Goal: Information Seeking & Learning: Learn about a topic

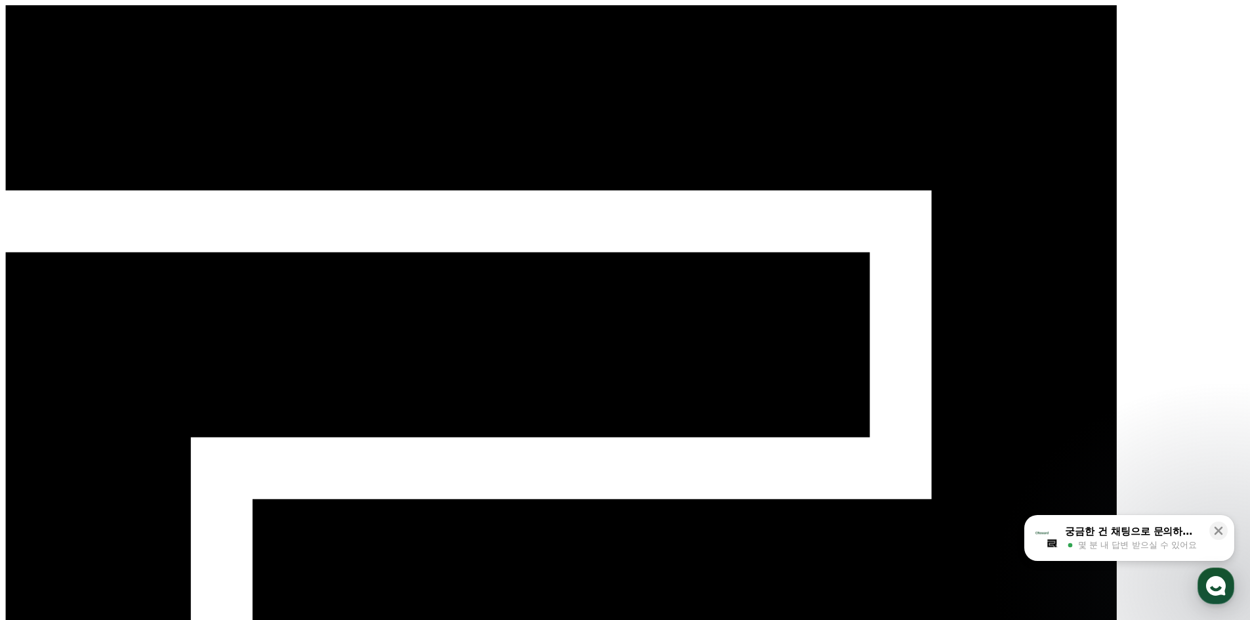
drag, startPoint x: 104, startPoint y: 89, endPoint x: 91, endPoint y: 85, distance: 13.7
drag, startPoint x: 75, startPoint y: 77, endPoint x: 118, endPoint y: 67, distance: 43.9
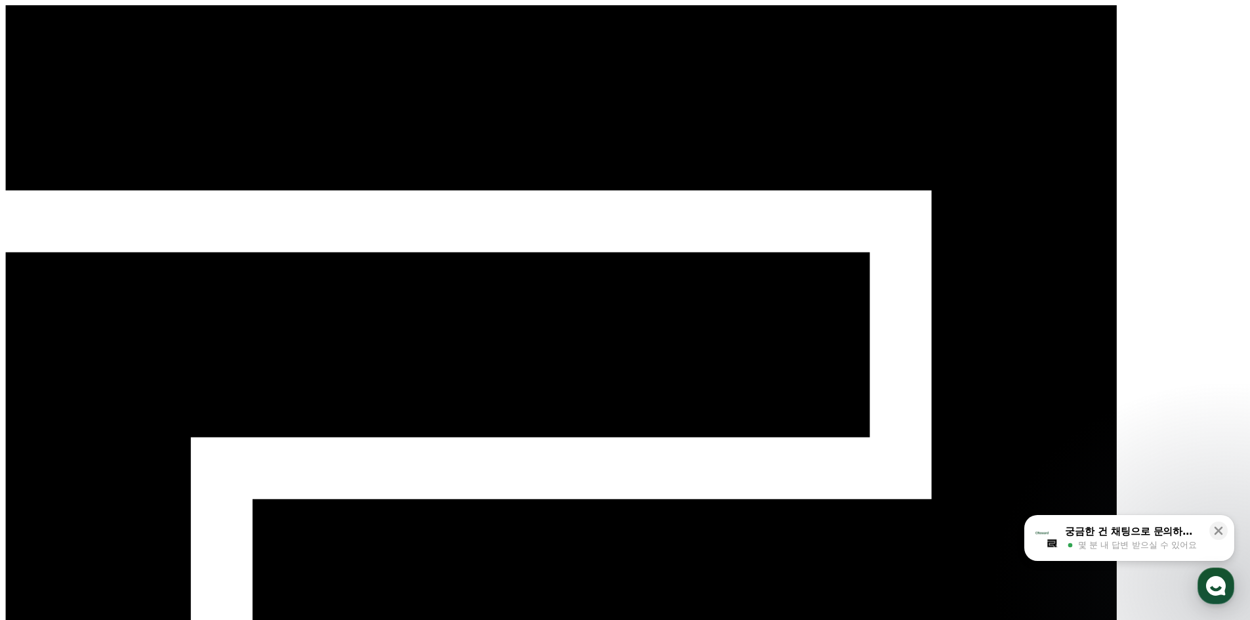
click at [1127, 539] on span "몇 분 내 답변 받으실 수 있어요" at bounding box center [1137, 545] width 119 height 12
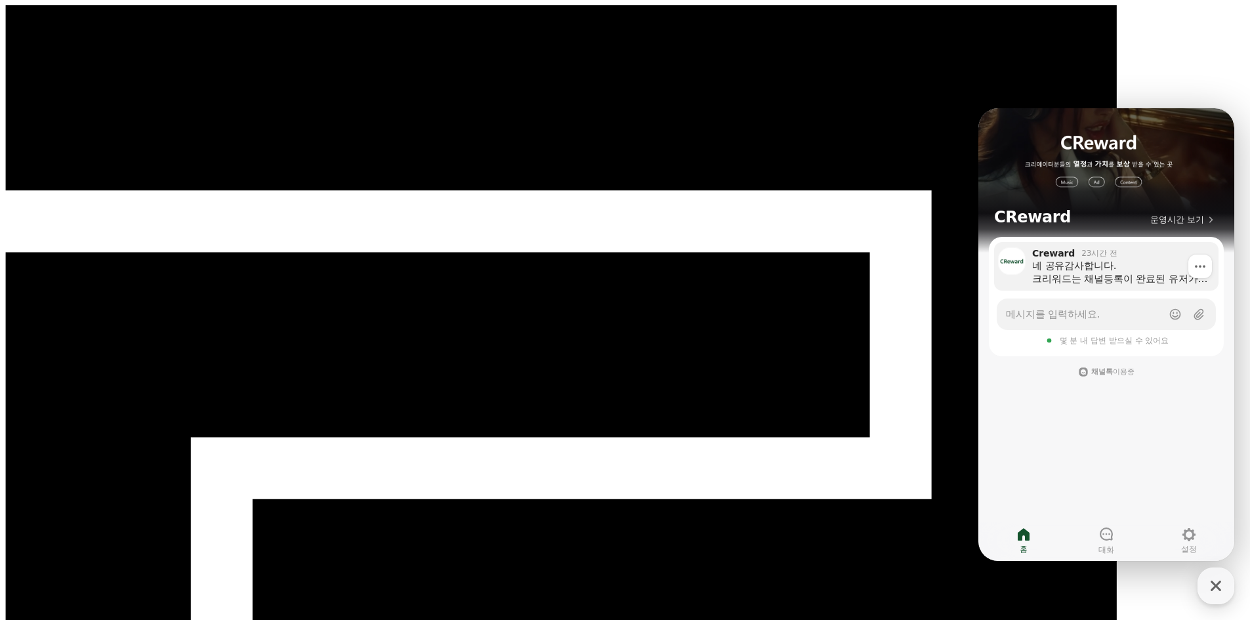
click at [1104, 282] on div "네 공유감사합니다. 크리워드는 채널등록이 완료된 유저가 사용한 음원에 컨택은 고객센터로만 진행됩니다. 채널톡 고객센터는 유저가 읽지 않을 시,…" at bounding box center [1120, 272] width 177 height 26
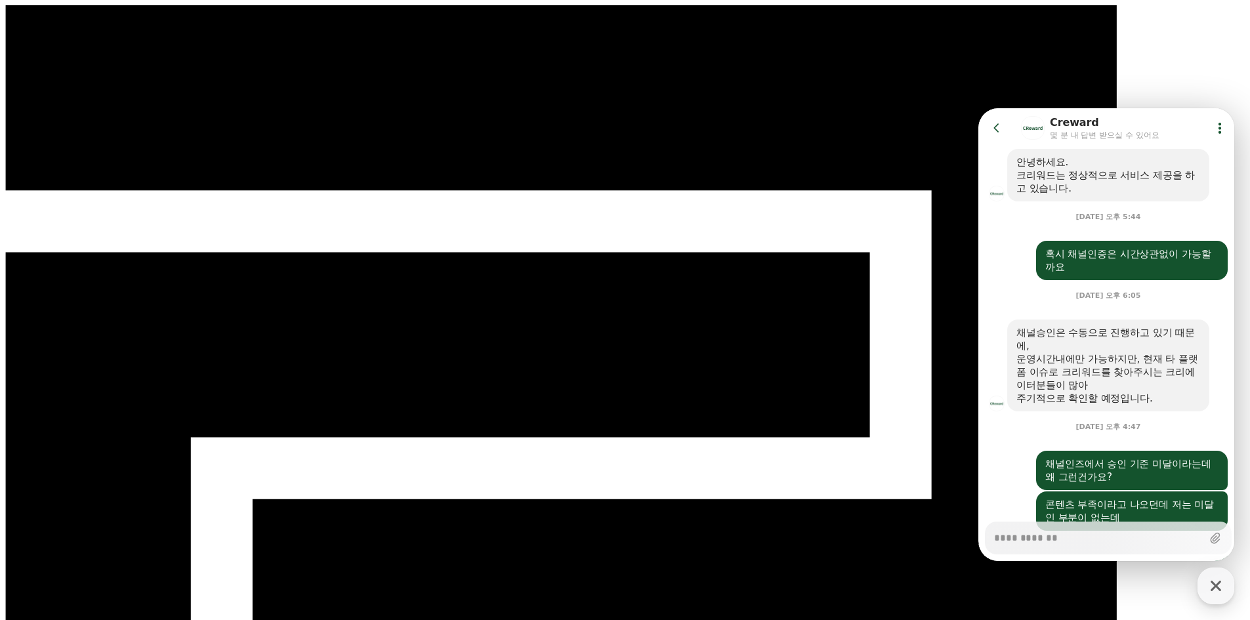
scroll to position [2034, 0]
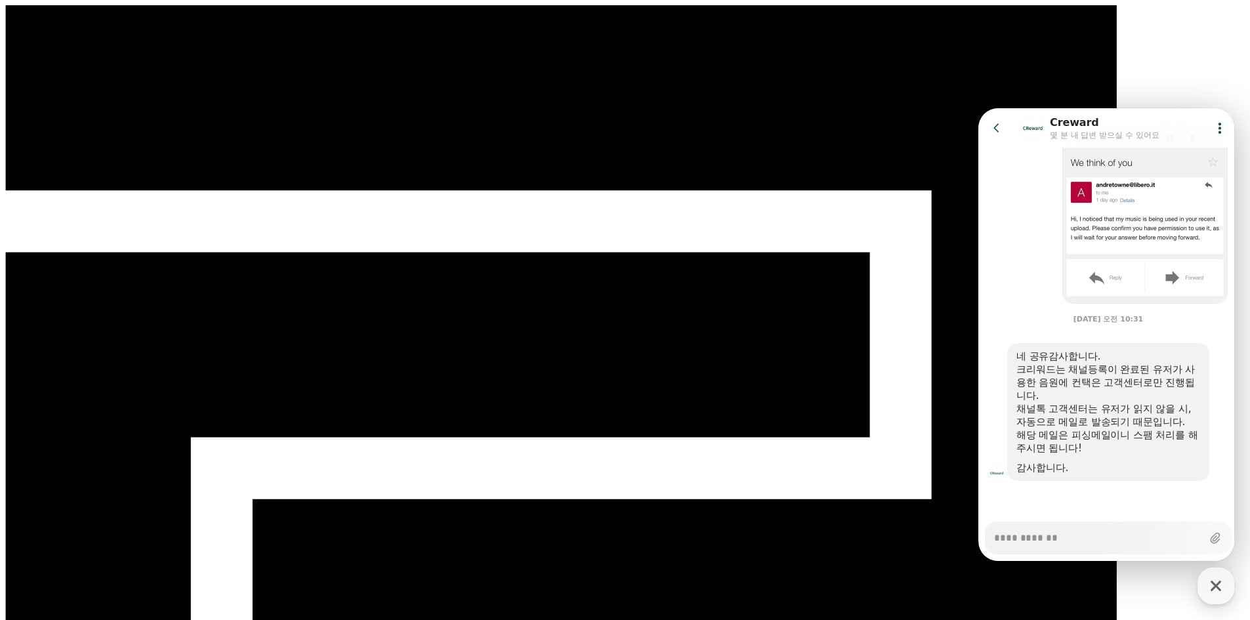
type textarea "*"
click at [999, 122] on icon at bounding box center [996, 127] width 13 height 13
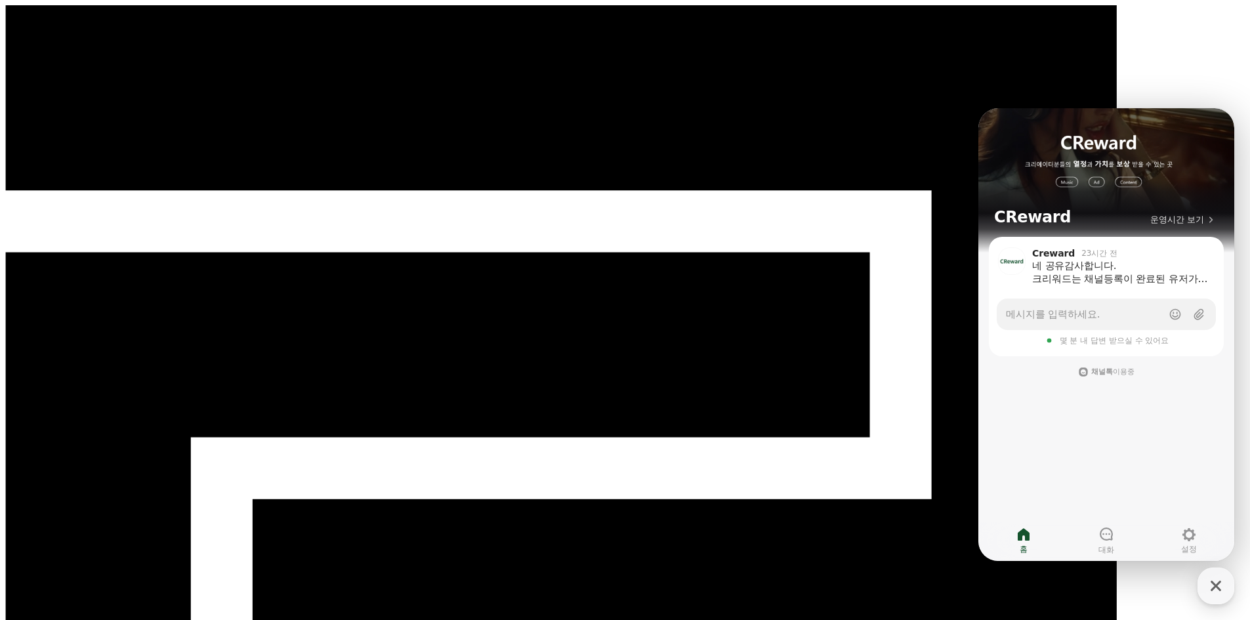
drag, startPoint x: 1216, startPoint y: 592, endPoint x: 1183, endPoint y: 569, distance: 41.0
click at [1216, 592] on icon "button" at bounding box center [1216, 586] width 24 height 24
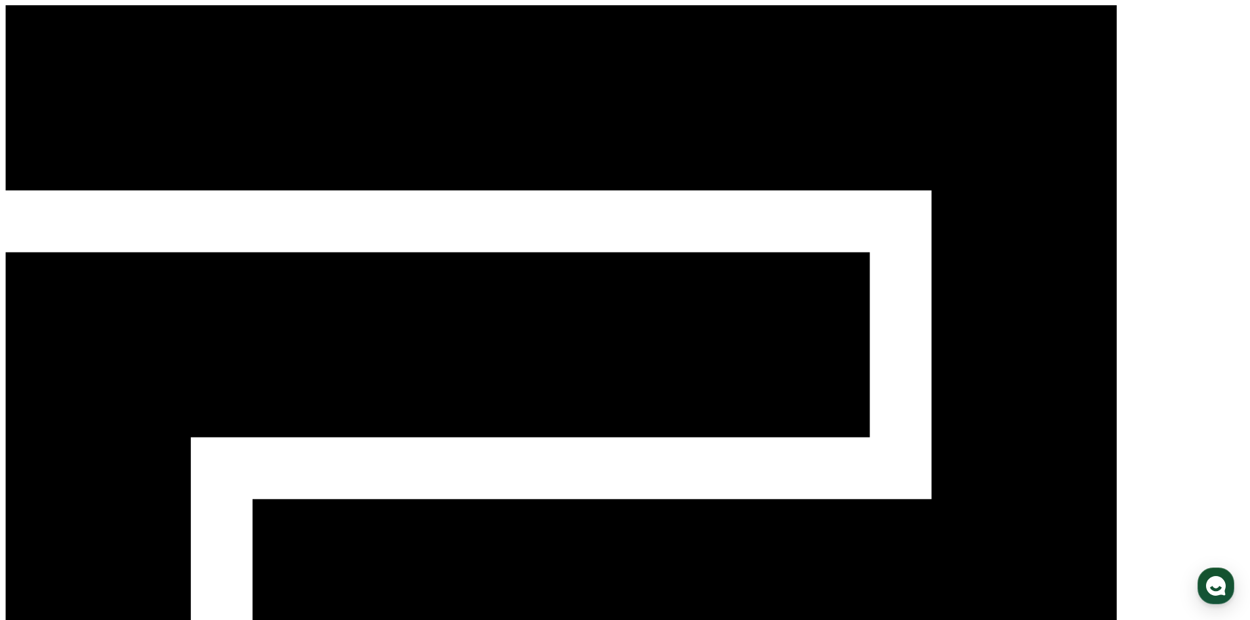
drag, startPoint x: 924, startPoint y: 350, endPoint x: 1007, endPoint y: 358, distance: 83.0
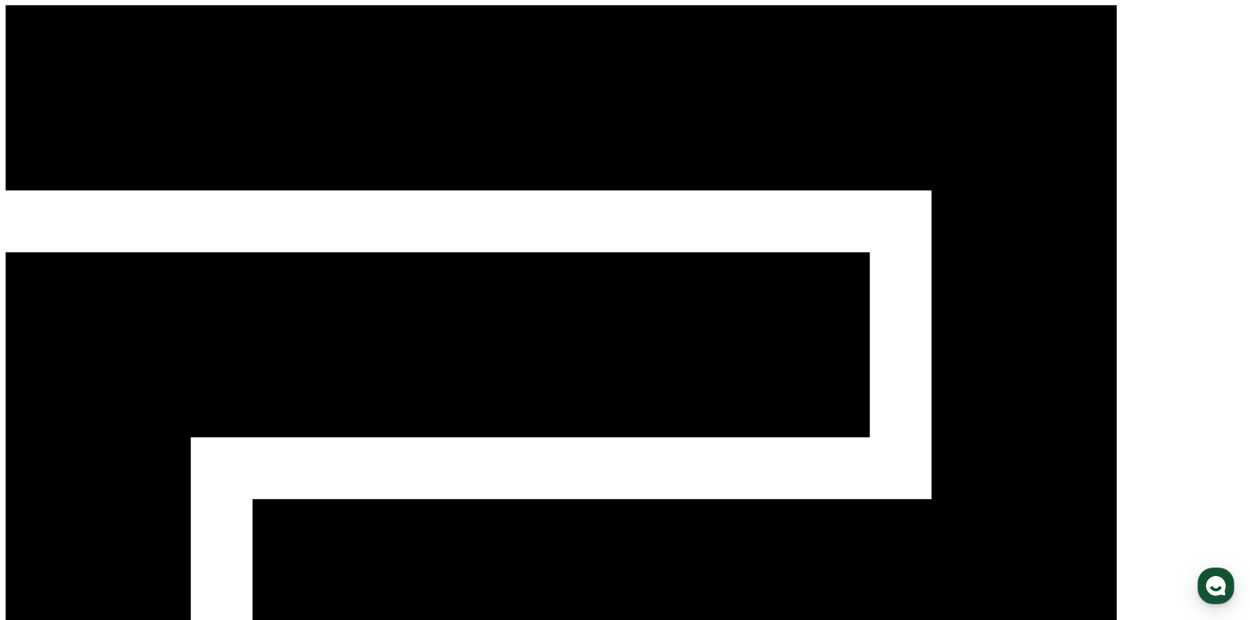
paste input "**********"
type input "**********"
drag, startPoint x: 975, startPoint y: 225, endPoint x: 967, endPoint y: 222, distance: 8.3
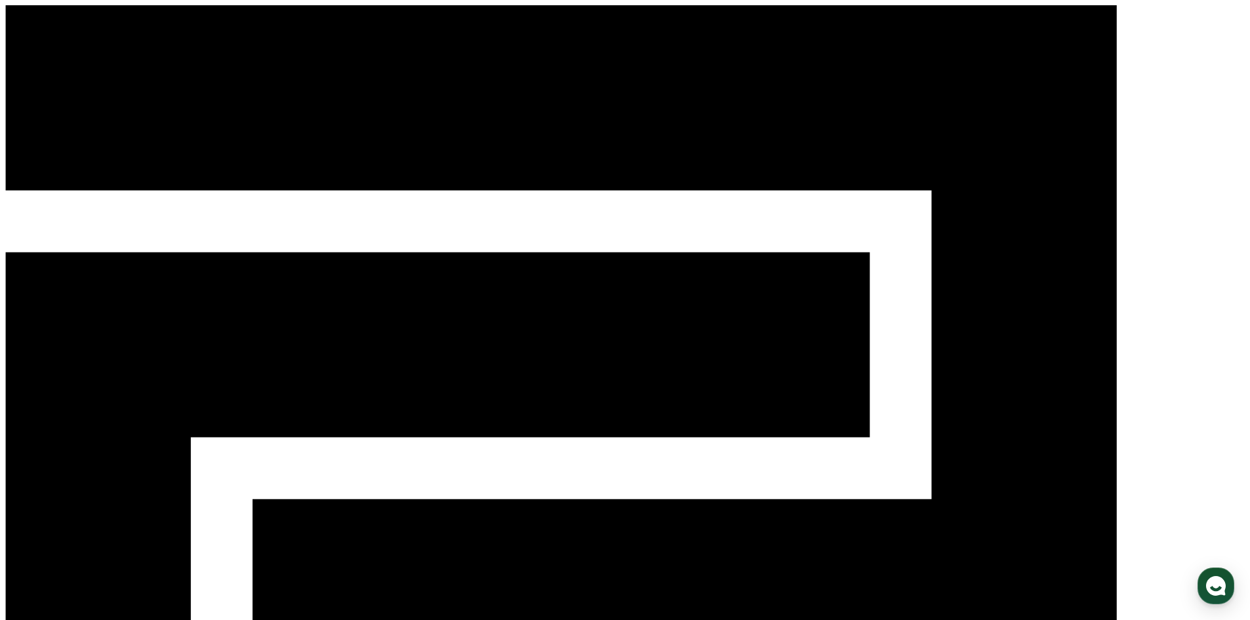
type input "*"
drag, startPoint x: 944, startPoint y: 224, endPoint x: 879, endPoint y: 223, distance: 65.0
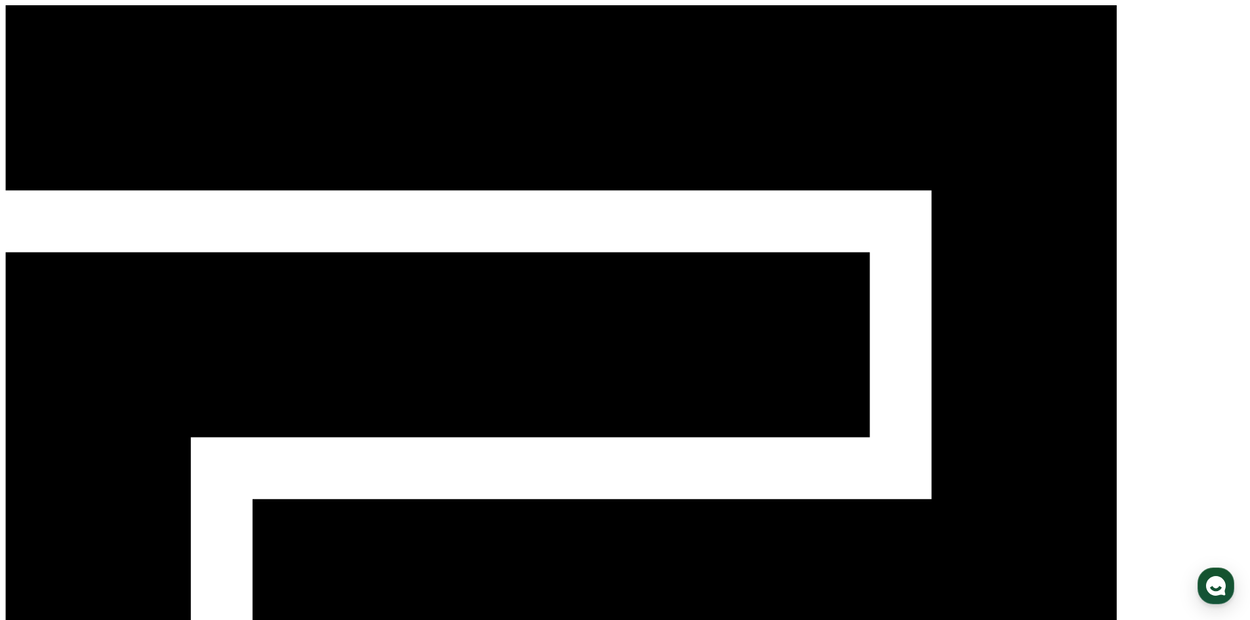
type input "****"
drag, startPoint x: 979, startPoint y: 226, endPoint x: 840, endPoint y: 224, distance: 138.4
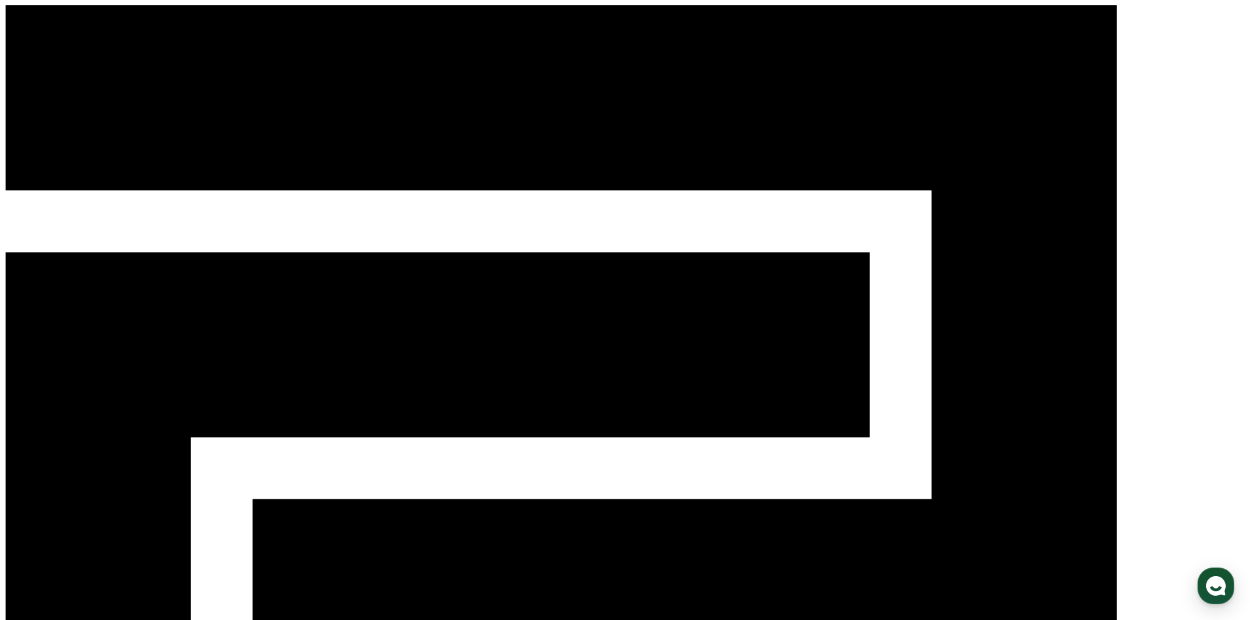
drag, startPoint x: 468, startPoint y: 203, endPoint x: 335, endPoint y: 188, distance: 133.4
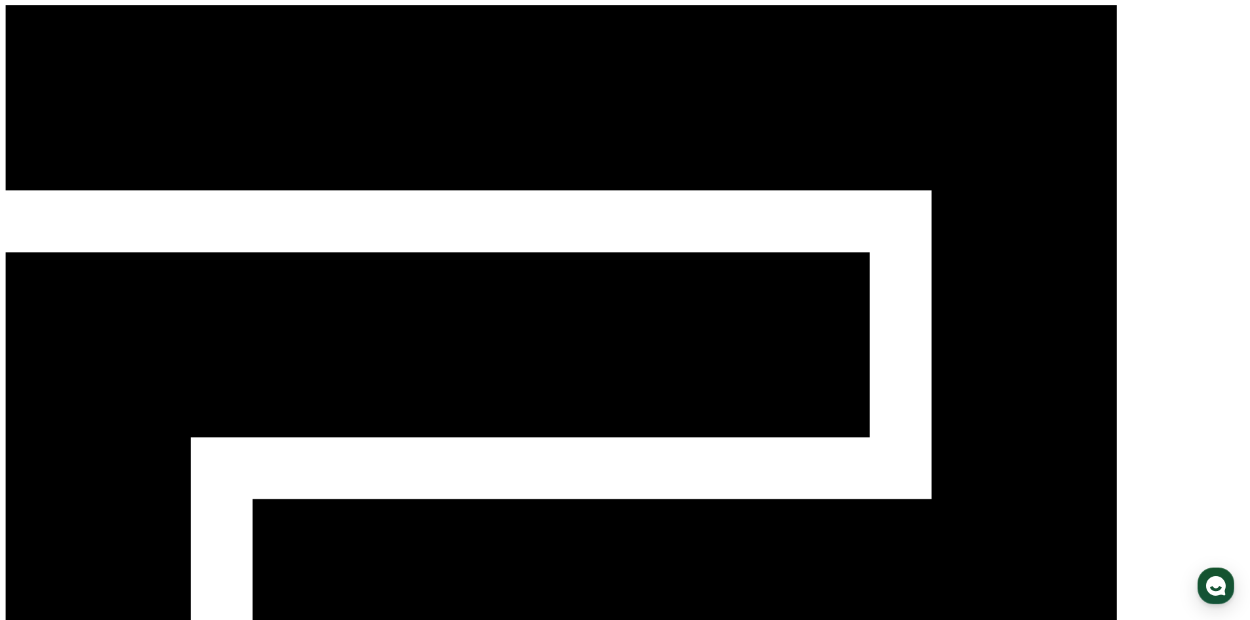
scroll to position [504, 0]
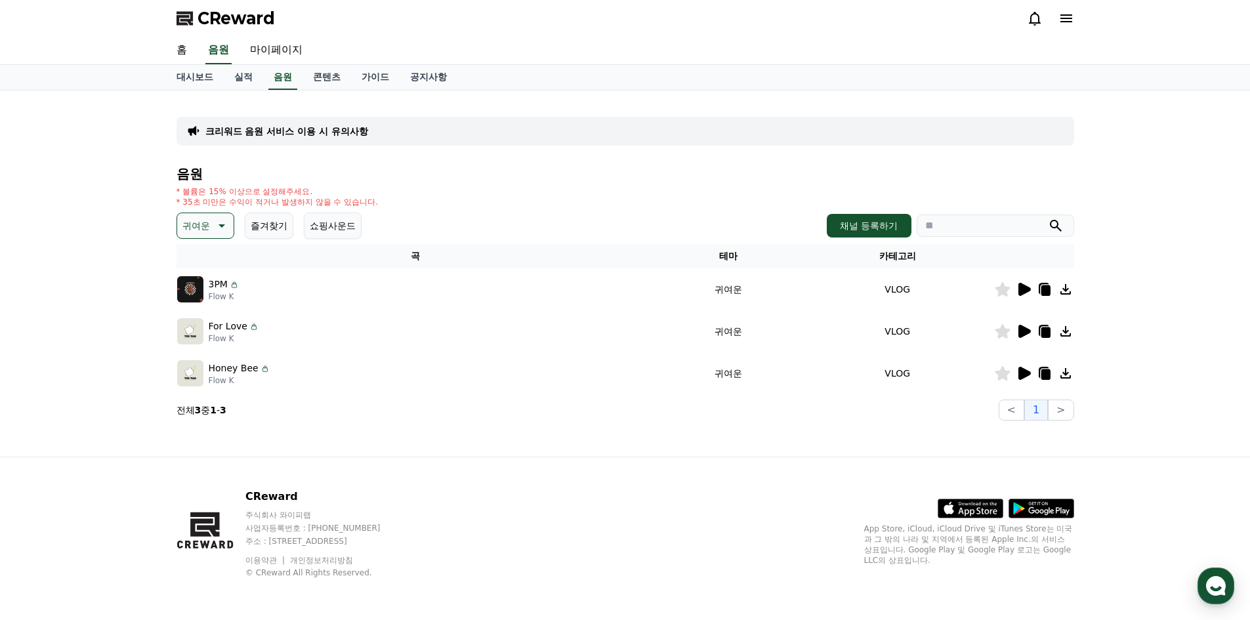
click at [1030, 376] on icon at bounding box center [1023, 373] width 16 height 16
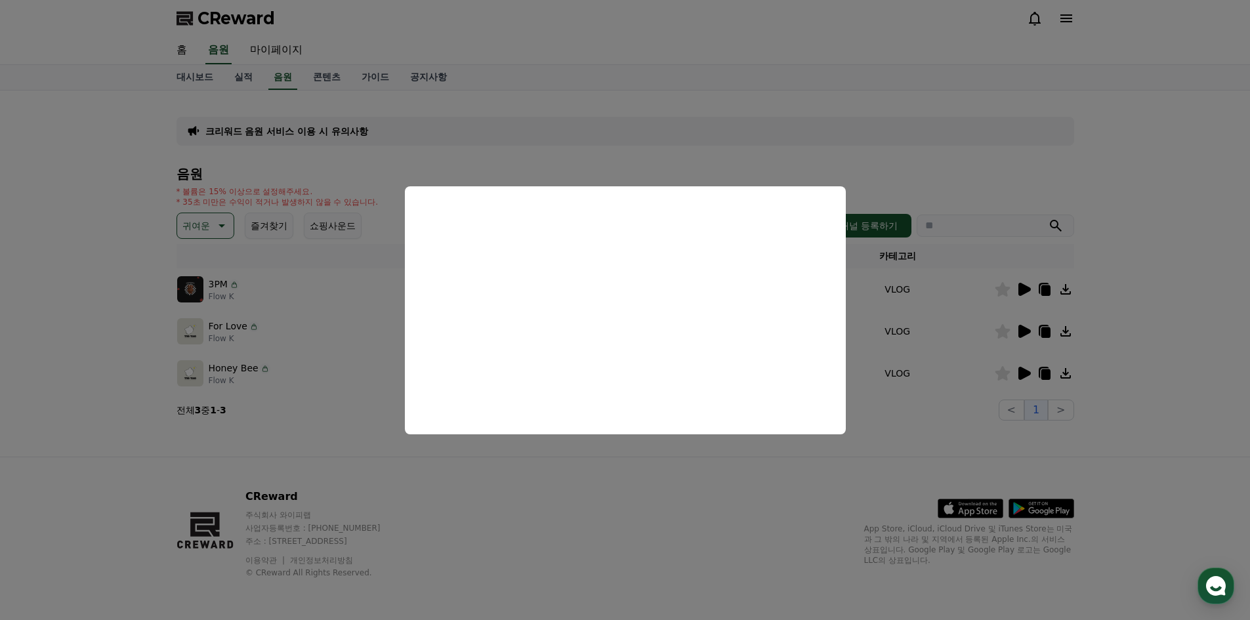
click at [1027, 325] on button "close modal" at bounding box center [625, 310] width 1250 height 620
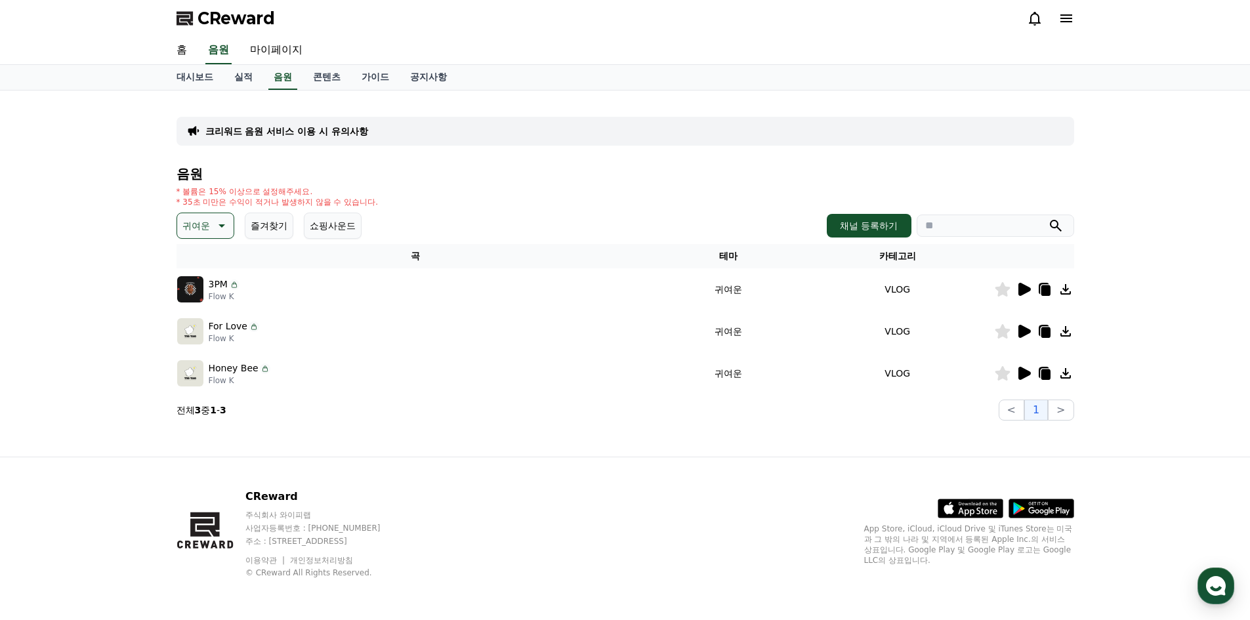
click at [1025, 331] on icon at bounding box center [1024, 331] width 12 height 13
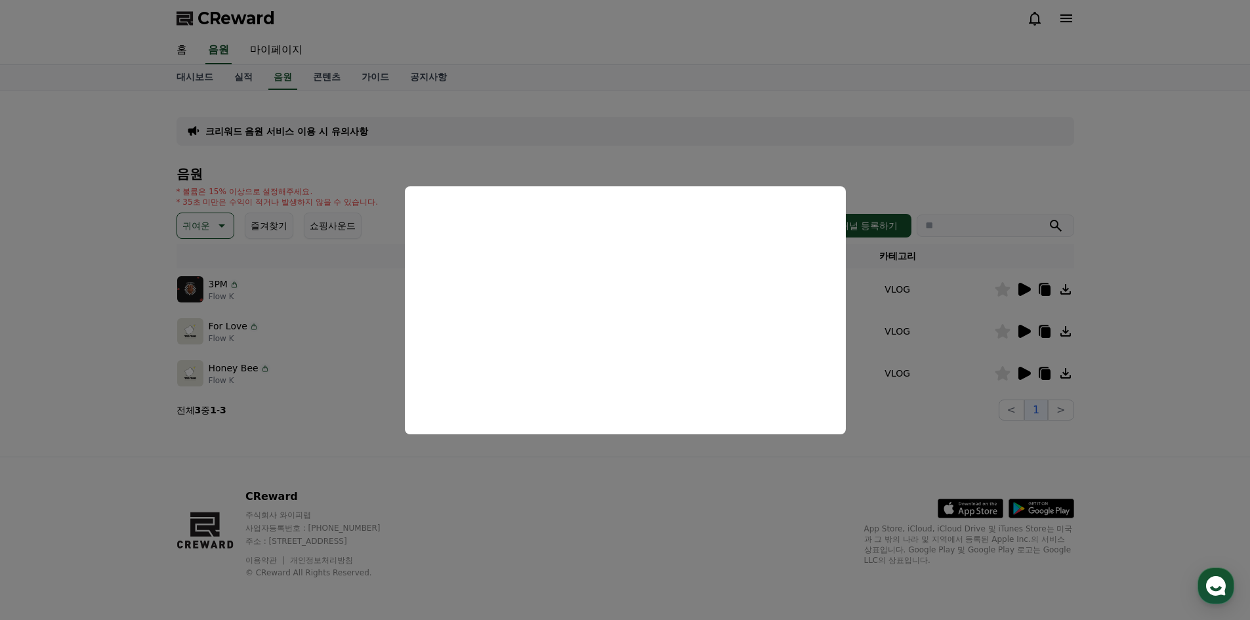
click at [1138, 245] on button "close modal" at bounding box center [625, 310] width 1250 height 620
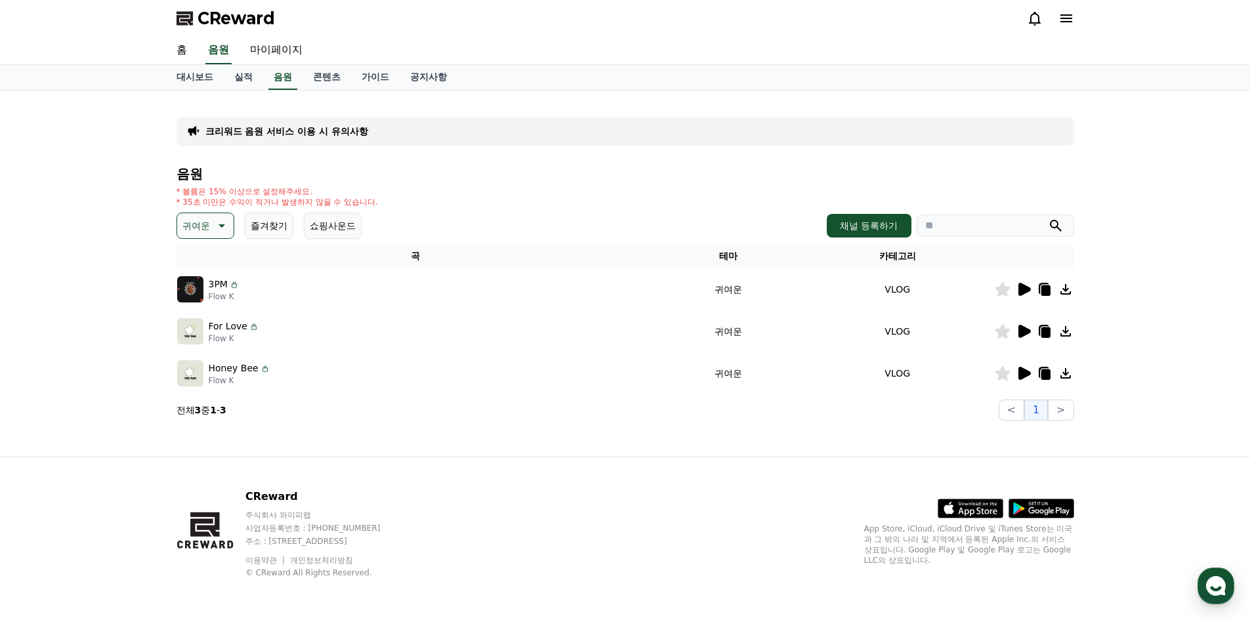
click at [1024, 287] on icon at bounding box center [1024, 289] width 12 height 13
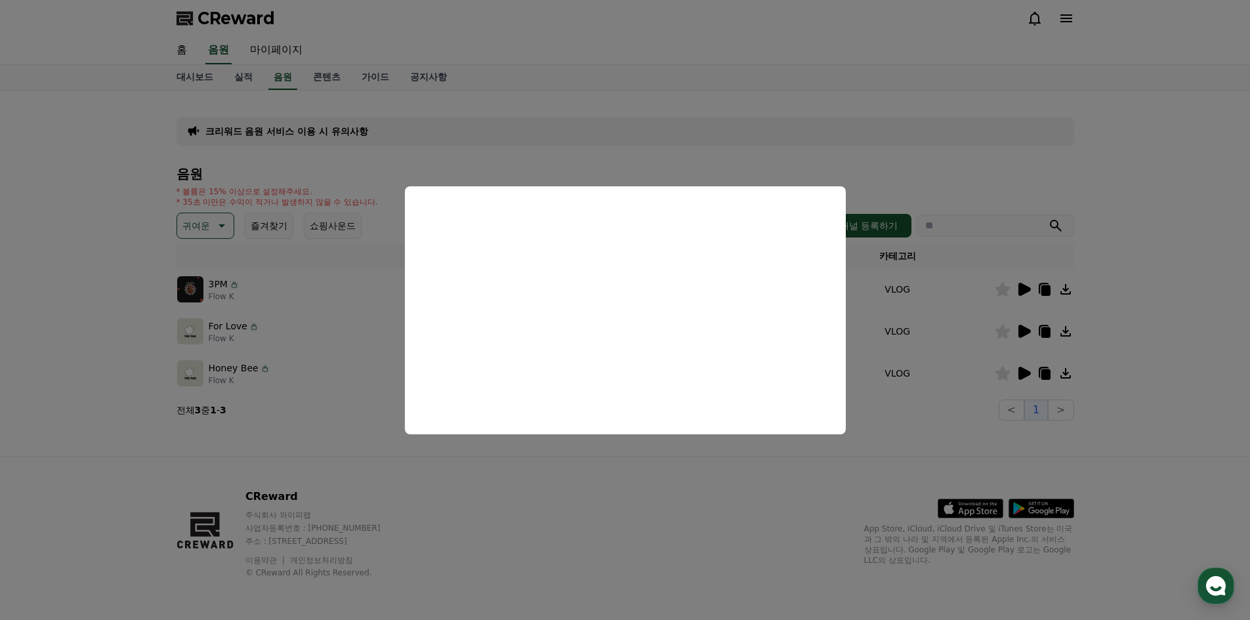
click at [660, 476] on button "close modal" at bounding box center [625, 310] width 1250 height 620
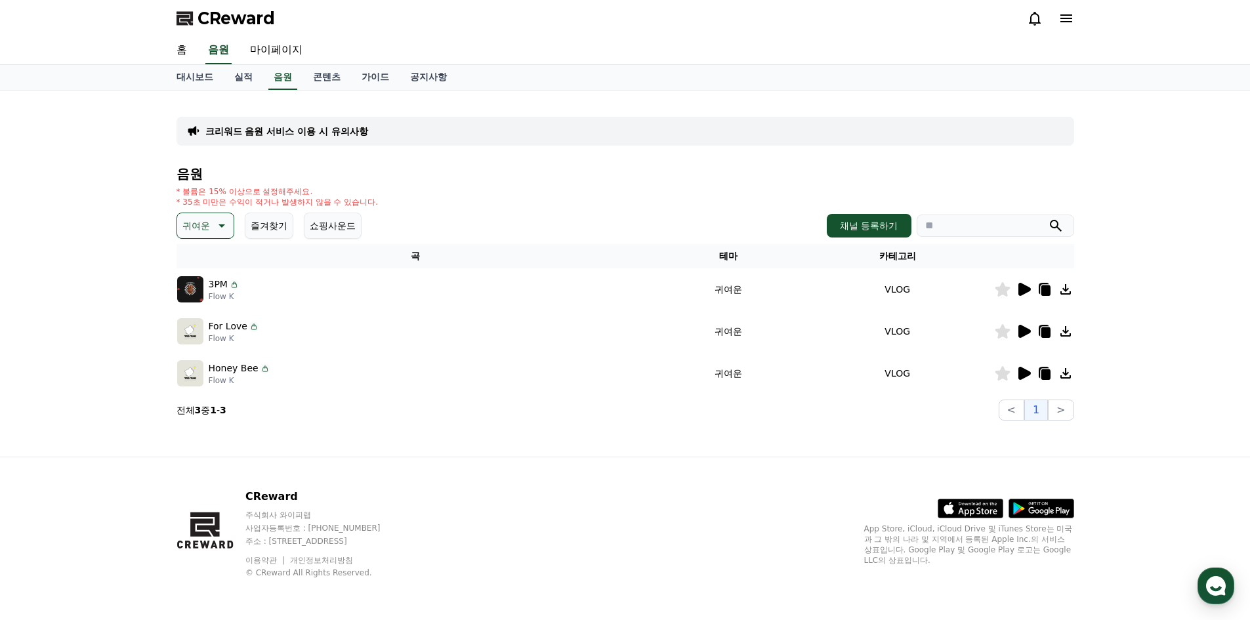
click at [98, 94] on div "크리워드 음원 서비스 이용 시 유의사항 음원 * 볼륨은 15% 이상으로 설정해주세요. * 35초 미만은 수익이 적거나 발생하지 않을 수 있습니…" at bounding box center [625, 274] width 1250 height 366
click at [95, 95] on div "크리워드 음원 서비스 이용 시 유의사항 음원 * 볼륨은 15% 이상으로 설정해주세요. * 35초 미만은 수익이 적거나 발생하지 않을 수 있습니…" at bounding box center [625, 274] width 1250 height 366
click at [85, 95] on div "크리워드 음원 서비스 이용 시 유의사항 음원 * 볼륨은 15% 이상으로 설정해주세요. * 35초 미만은 수익이 적거나 발생하지 않을 수 있습니…" at bounding box center [625, 274] width 1250 height 366
click at [110, 37] on div "홈 음원 마이페이지" at bounding box center [625, 51] width 1250 height 28
click at [107, 36] on div "CReward" at bounding box center [625, 18] width 1250 height 37
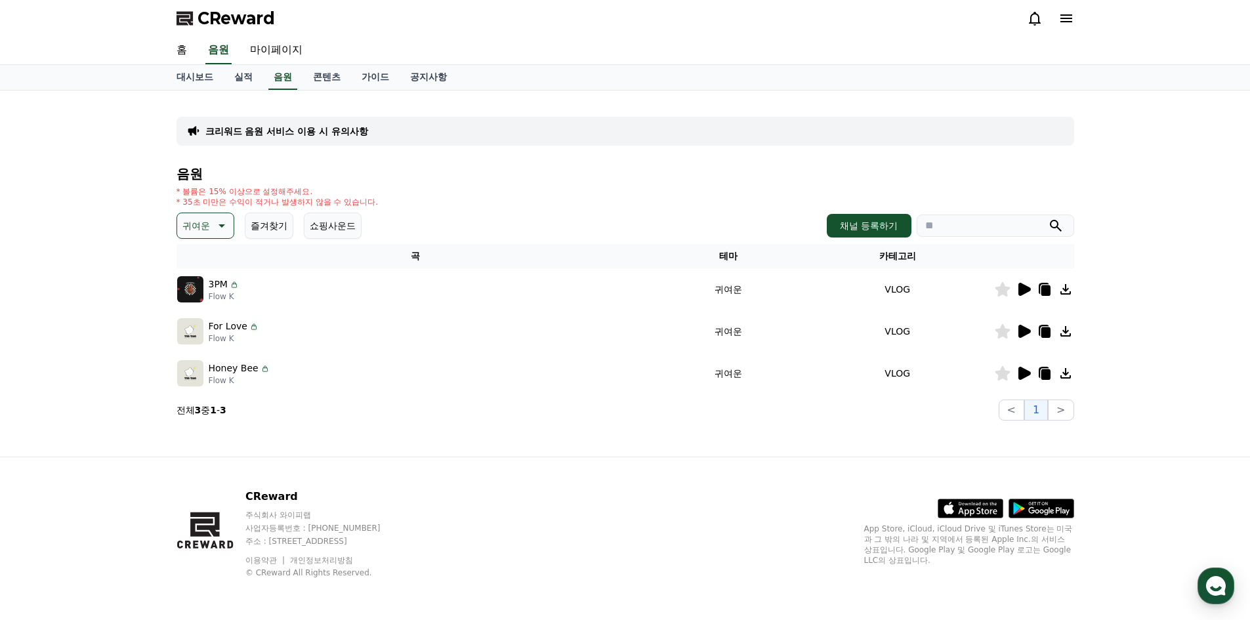
click at [106, 35] on div "CReward" at bounding box center [625, 18] width 1250 height 37
click at [430, 73] on link "공지사항" at bounding box center [429, 77] width 58 height 25
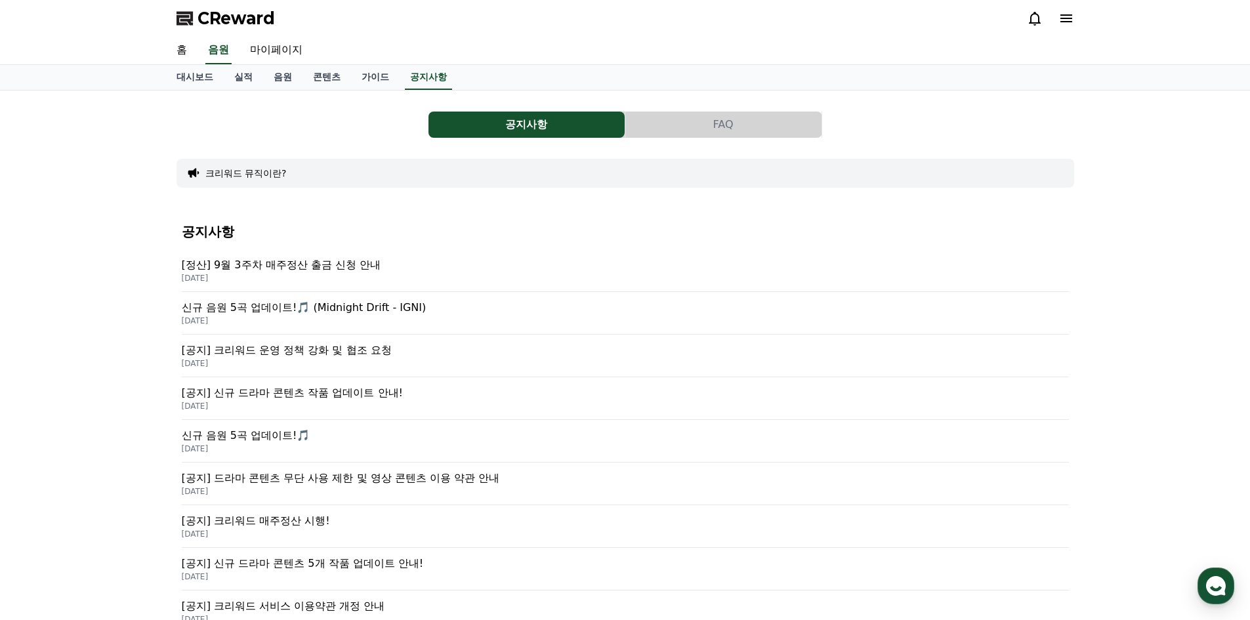
click at [113, 103] on div "공지사항 FAQ 크리워드 뮤직이란? 공지사항 [정산] 9월 3주차 매주정산 출금 신청 안내 [DATE] 신규 음원 5곡 업데이트!🎵 (Midn…" at bounding box center [625, 460] width 1250 height 739
drag, startPoint x: 113, startPoint y: 103, endPoint x: 112, endPoint y: 96, distance: 7.5
click at [112, 93] on div "공지사항 FAQ 크리워드 뮤직이란? 공지사항 [정산] 9월 3주차 매주정산 출금 신청 안내 [DATE] 신규 음원 5곡 업데이트!🎵 (Midn…" at bounding box center [625, 460] width 1250 height 739
click at [111, 91] on div "공지사항 FAQ 크리워드 뮤직이란? 공지사항 [정산] 9월 3주차 매주정산 출금 신청 안내 [DATE] 신규 음원 5곡 업데이트!🎵 (Midn…" at bounding box center [625, 460] width 1250 height 739
click at [267, 262] on p "[정산] 9월 3주차 매주정산 출금 신청 안내" at bounding box center [625, 265] width 887 height 16
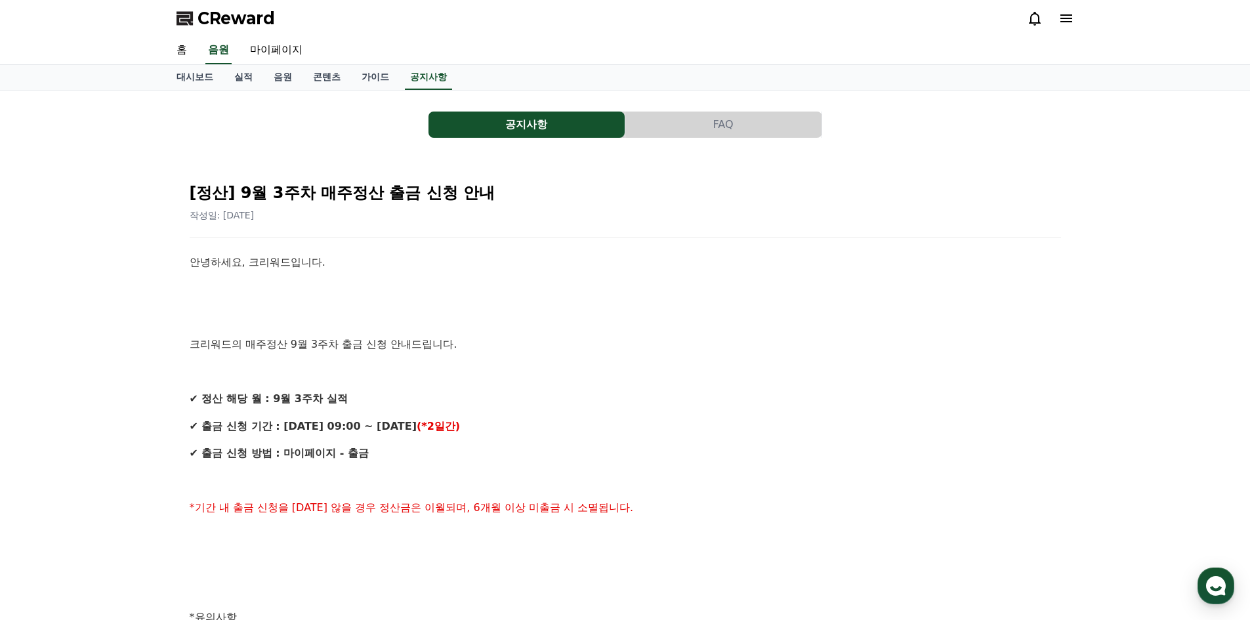
click at [453, 316] on p at bounding box center [625, 316] width 871 height 17
click at [445, 302] on div "안녕하세요, 크리워드입니다. 크리워드의 매주정산 9월 3주차 출금 신청 안내드립니다. ✔ 정산 해당 월 : 9월 3주차 실적 ✔ 출금 신청 기…" at bounding box center [625, 631] width 871 height 754
drag, startPoint x: 441, startPoint y: 300, endPoint x: 434, endPoint y: 296, distance: 7.7
click at [428, 291] on p at bounding box center [625, 289] width 871 height 17
drag, startPoint x: 427, startPoint y: 291, endPoint x: 424, endPoint y: 268, distance: 22.5
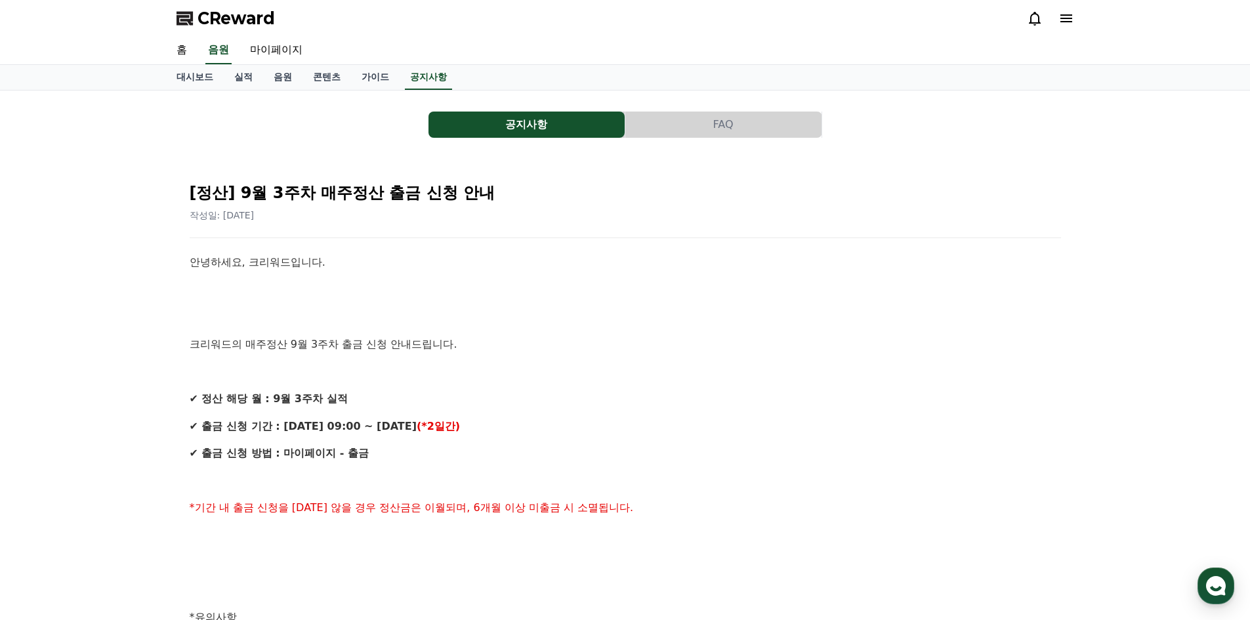
click at [422, 280] on div "안녕하세요, 크리워드입니다. 크리워드의 매주정산 9월 3주차 출금 신청 안내드립니다. ✔ 정산 해당 월 : 9월 3주차 실적 ✔ 출금 신청 기…" at bounding box center [625, 631] width 871 height 754
drag, startPoint x: 430, startPoint y: 188, endPoint x: 378, endPoint y: 170, distance: 55.4
click at [386, 171] on div "[정산] 9월 3주차 매주정산 출금 신청 안내 작성일: [DATE] 안녕하세요, 크리워드입니다. 크리워드의 매주정산 9월 3주차 출금 신청 안…" at bounding box center [625, 609] width 876 height 880
click at [199, 81] on link "대시보드" at bounding box center [195, 77] width 58 height 25
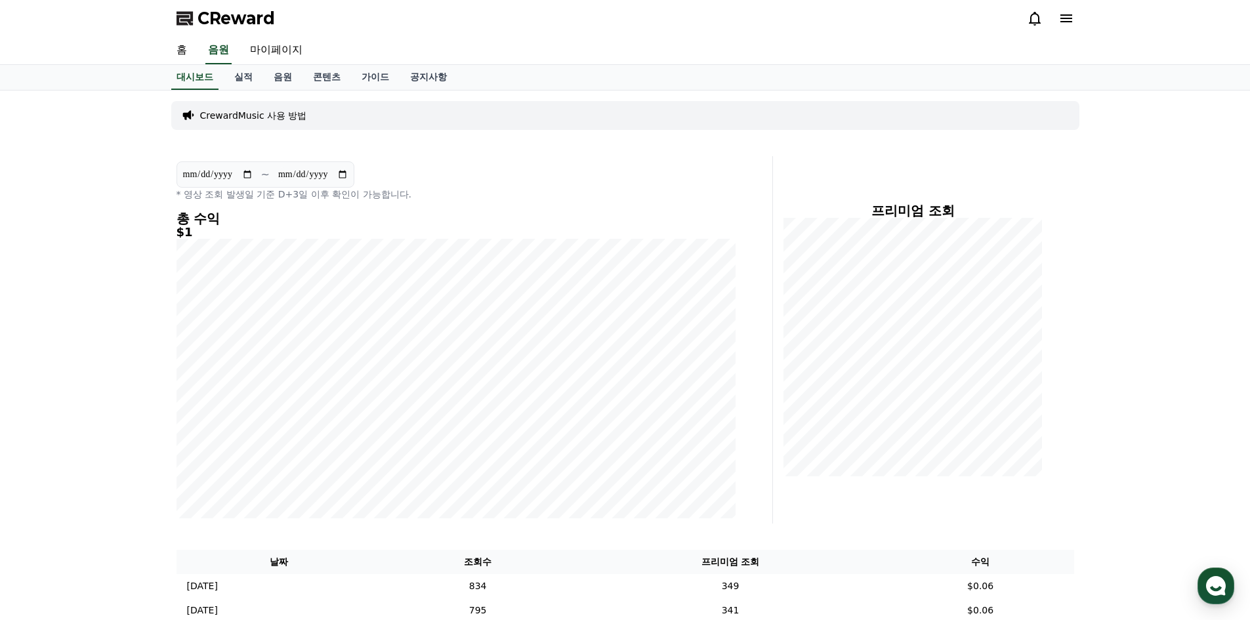
click at [108, 99] on div "**********" at bounding box center [625, 398] width 1250 height 615
click at [107, 96] on div "**********" at bounding box center [625, 398] width 1250 height 615
click at [104, 89] on div "대시보드 실적 음원 콘텐츠 가이드 공지사항" at bounding box center [625, 78] width 1250 height 26
